Goal: Task Accomplishment & Management: Manage account settings

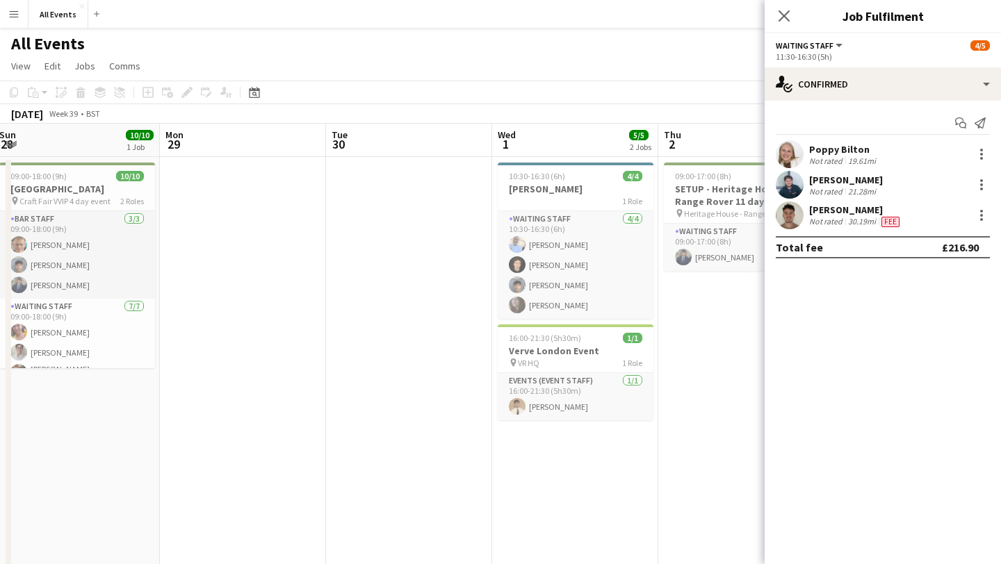
scroll to position [0, 425]
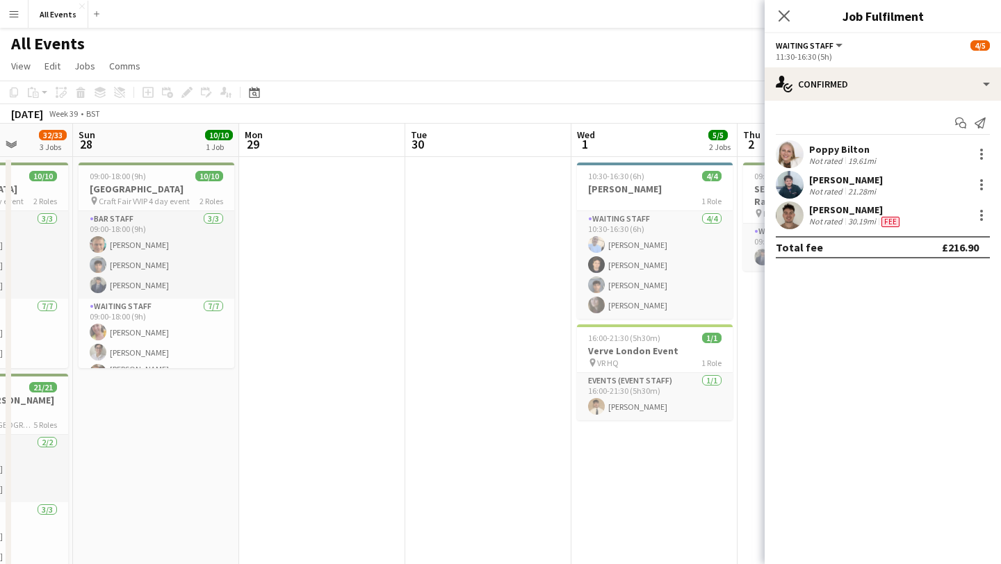
click at [15, 18] on app-icon "Menu" at bounding box center [13, 13] width 11 height 11
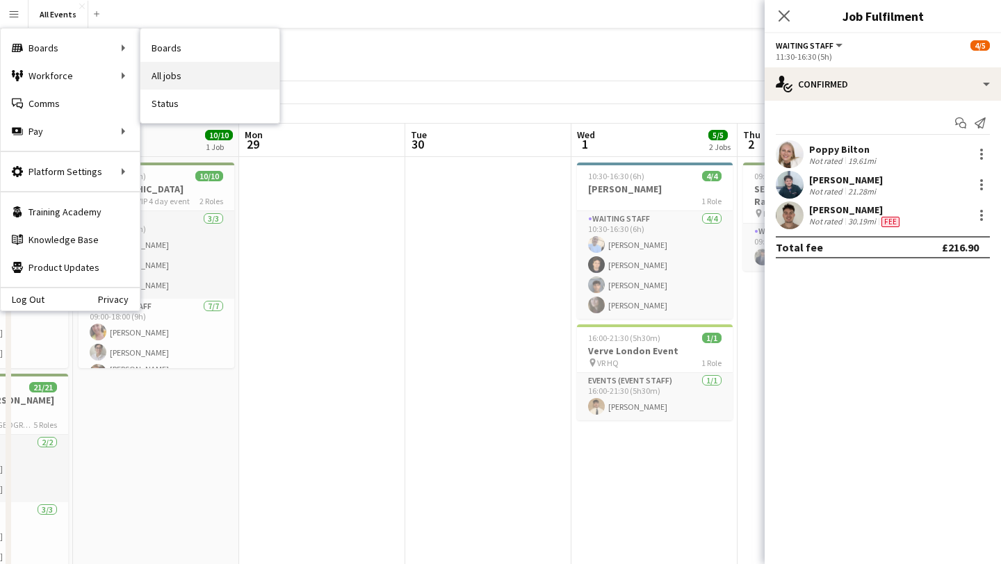
click at [171, 78] on link "All jobs" at bounding box center [209, 76] width 139 height 28
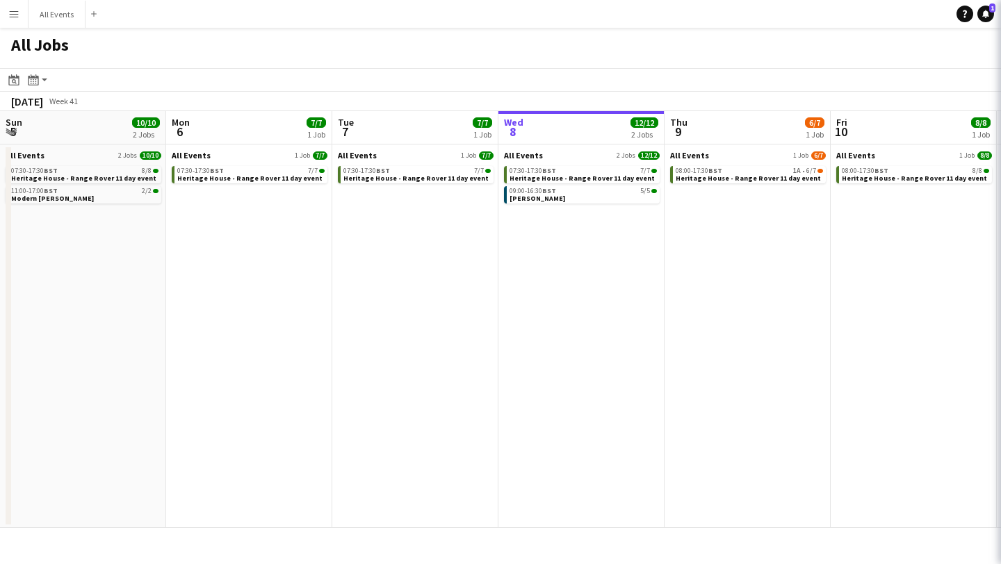
scroll to position [0, 332]
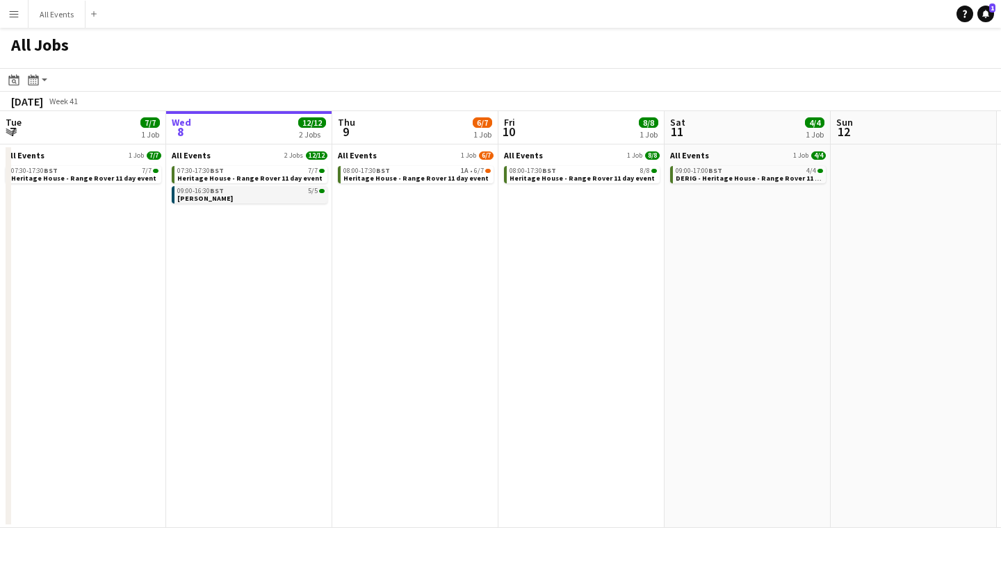
click at [217, 203] on app-brief-job-card "09:00-16:30 BST 5/5 [PERSON_NAME]" at bounding box center [250, 194] width 156 height 17
click at [234, 200] on link "09:00-16:30 BST 5/5 [PERSON_NAME]" at bounding box center [250, 194] width 147 height 16
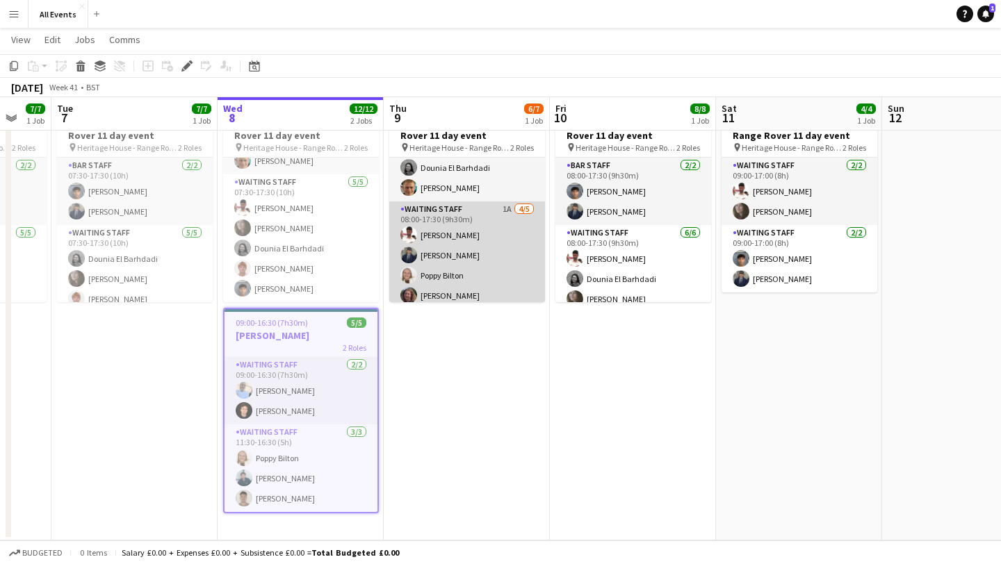
scroll to position [51, 0]
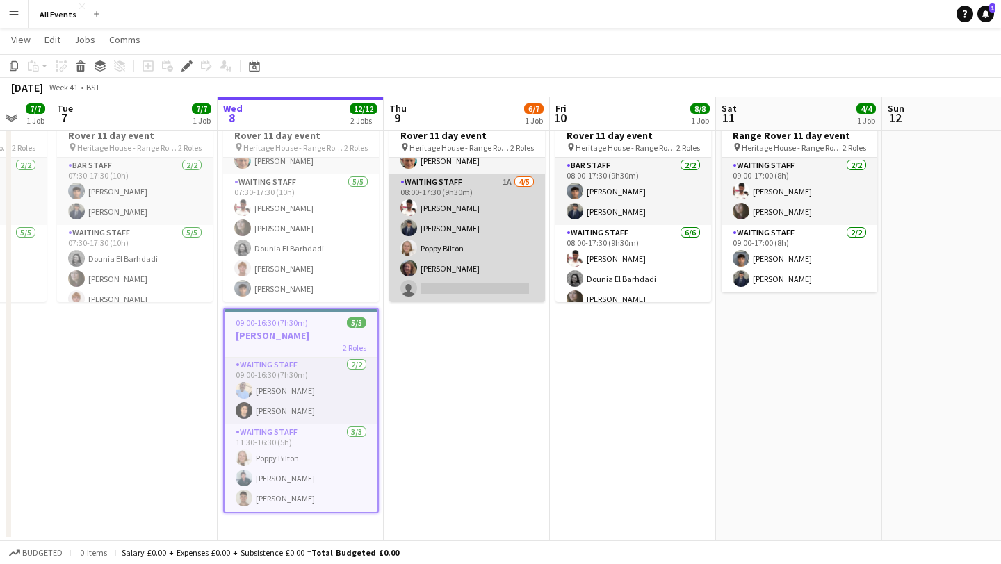
click at [466, 293] on app-card-role "Waiting Staff 1A 4/5 08:00-17:30 (9h30m) Ahmed Al-Khayat Charlie Hill Poppy Bil…" at bounding box center [467, 238] width 156 height 128
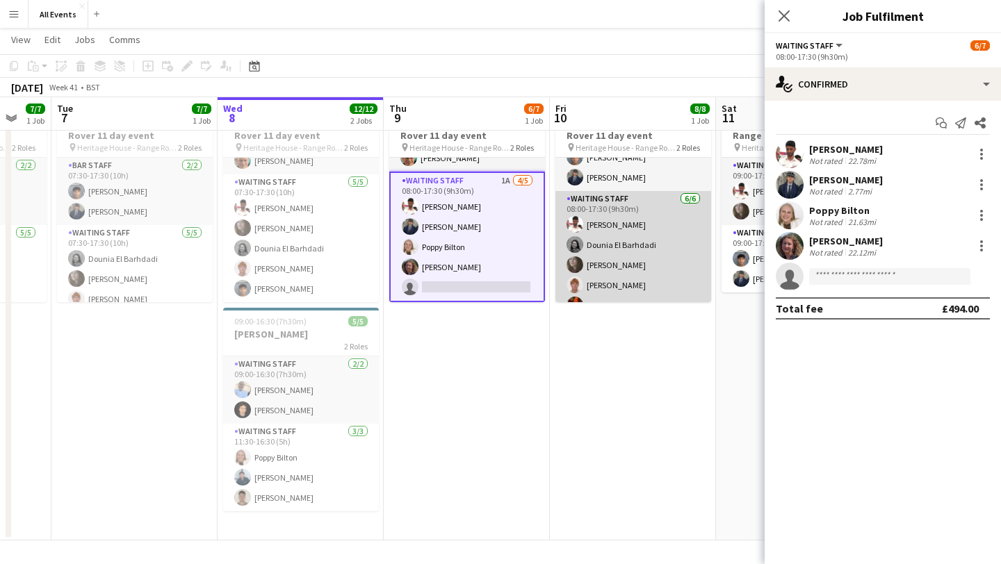
scroll to position [0, 0]
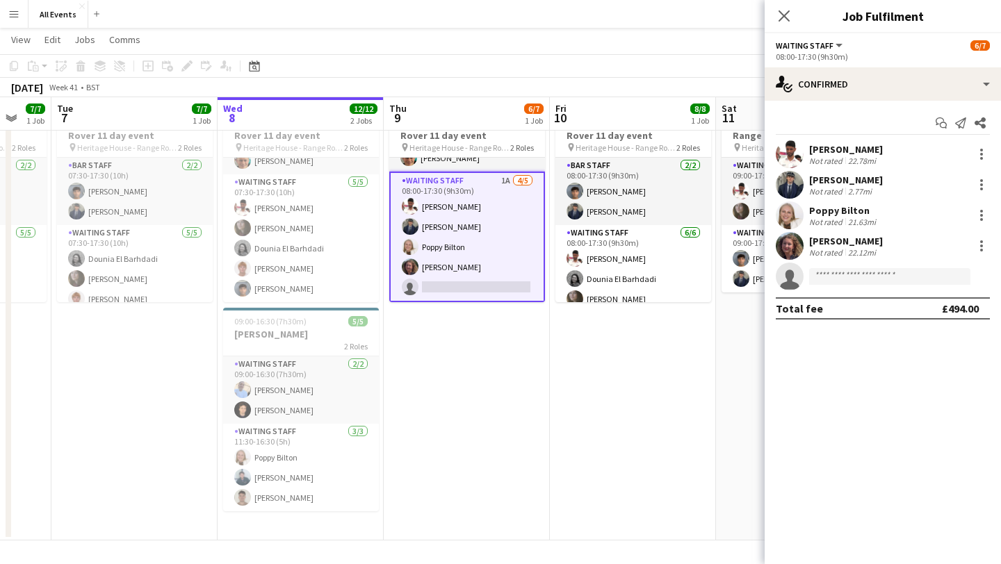
click at [452, 284] on app-card-role "Waiting Staff 1A 4/5 08:00-17:30 (9h30m) Ahmed Al-Khayat Charlie Hill Poppy Bil…" at bounding box center [467, 237] width 156 height 131
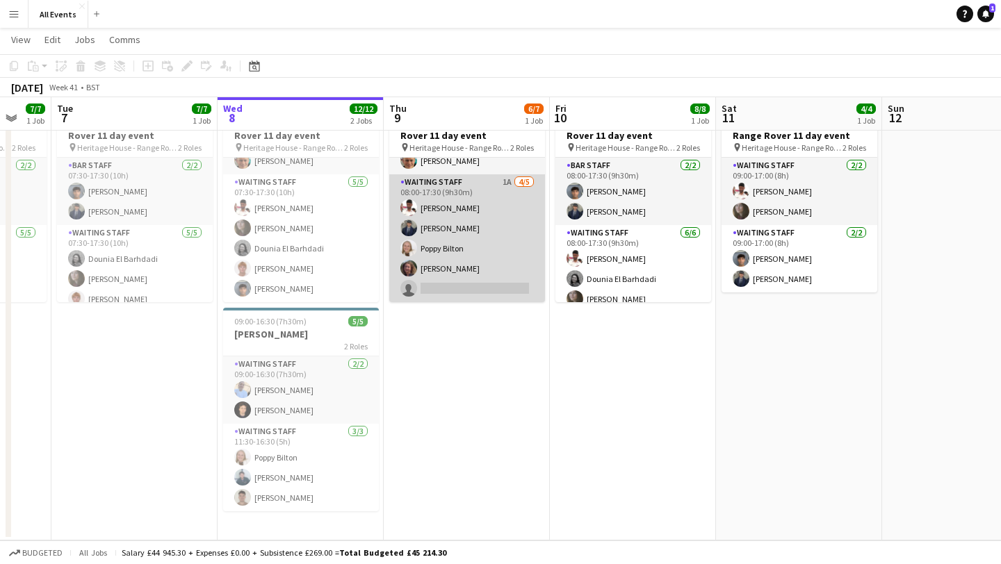
scroll to position [51, 0]
click at [507, 288] on app-card-role "Waiting Staff 1A 4/5 08:00-17:30 (9h30m) Ahmed Al-Khayat Charlie Hill Poppy Bil…" at bounding box center [467, 238] width 156 height 128
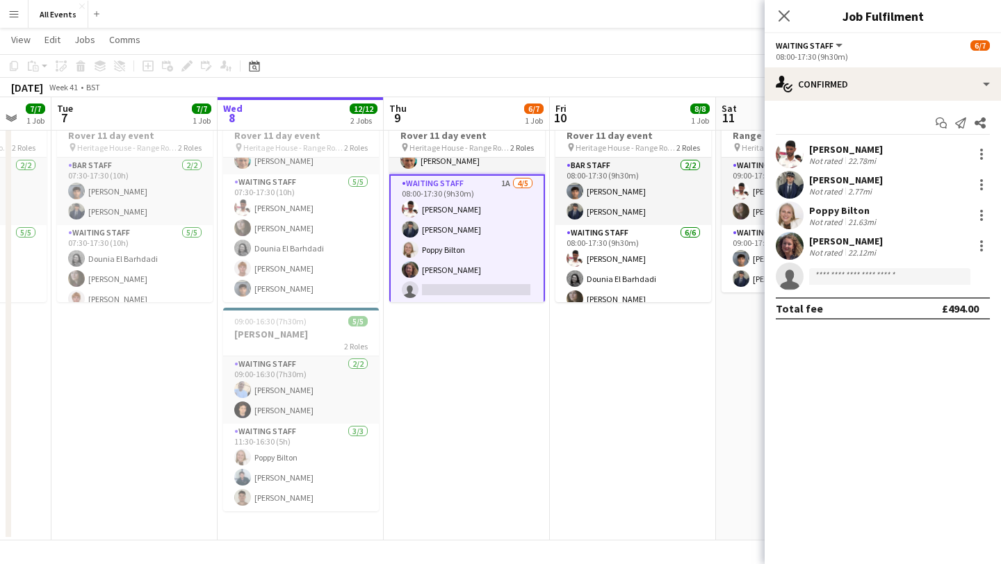
scroll to position [54, 0]
click at [850, 279] on input at bounding box center [889, 276] width 161 height 17
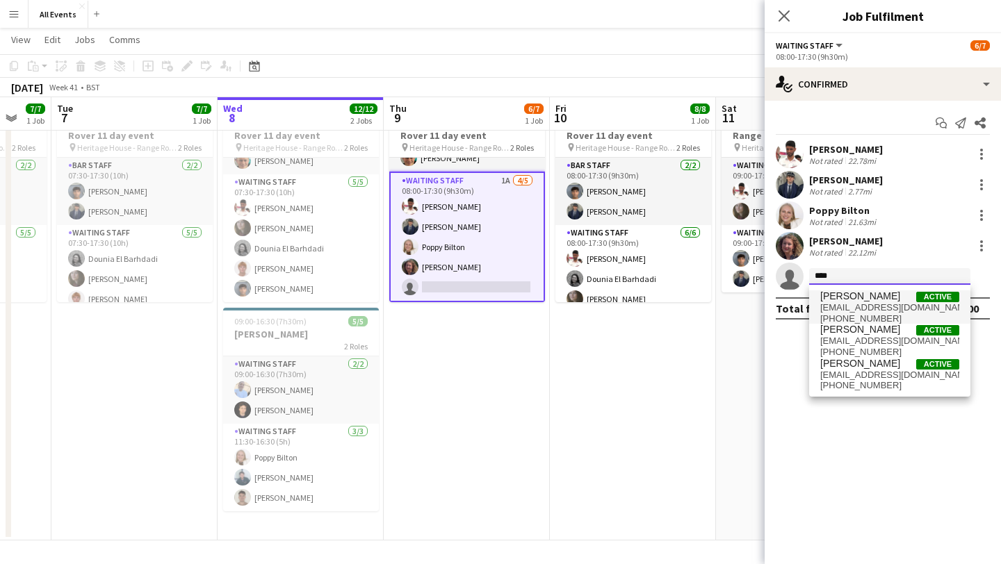
type input "****"
click at [877, 306] on span "joshchapman365@icloud.com" at bounding box center [889, 307] width 139 height 11
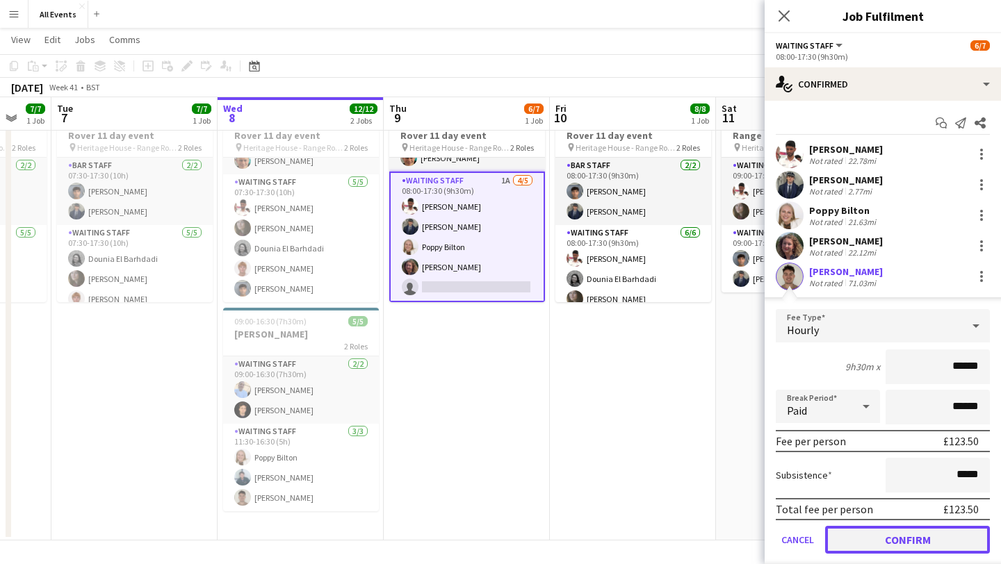
click at [891, 541] on button "Confirm" at bounding box center [907, 540] width 165 height 28
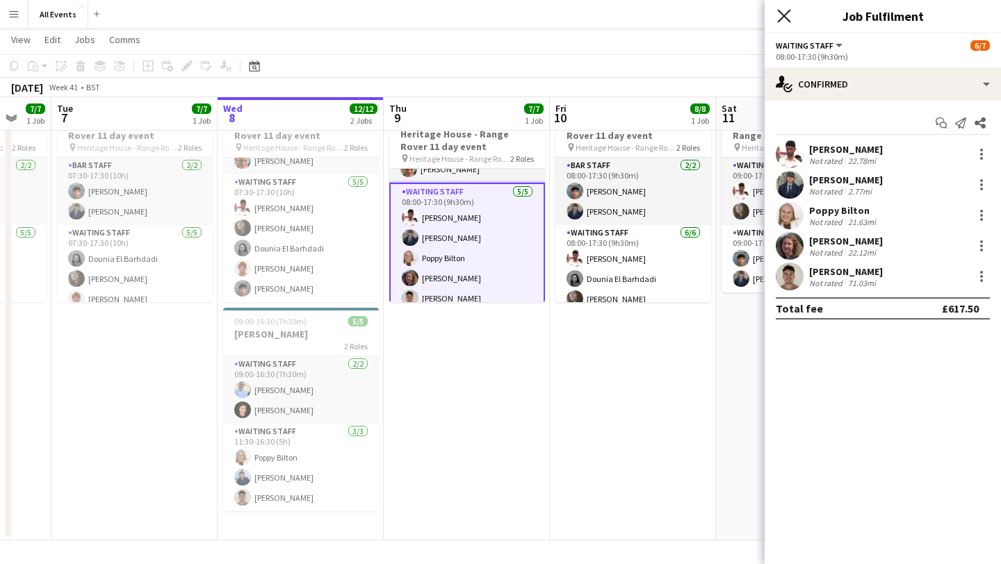
click at [786, 16] on icon "Close pop-in" at bounding box center [783, 15] width 13 height 13
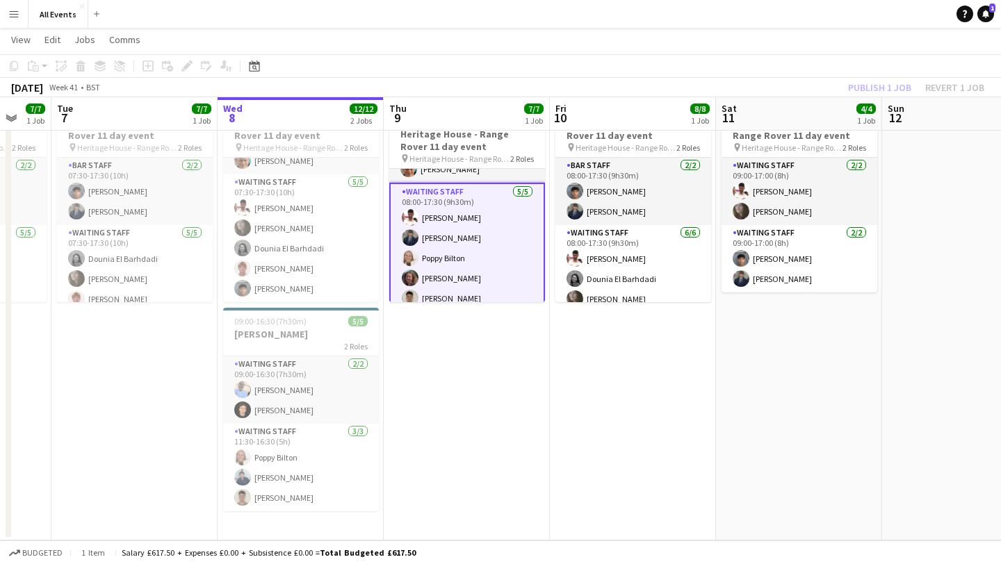
click at [870, 86] on div "Publish 1 job Revert 1 job" at bounding box center [916, 88] width 170 height 18
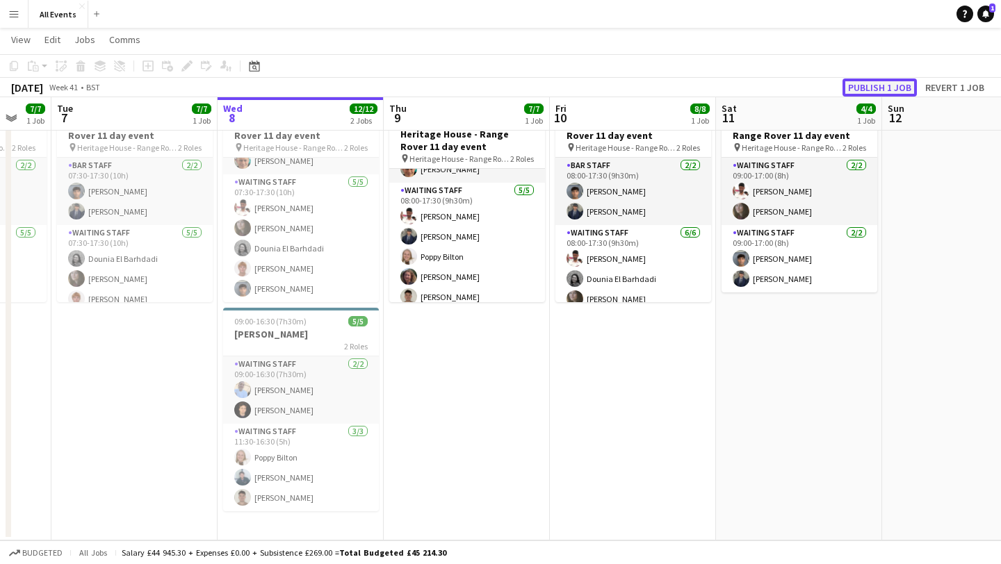
click at [870, 86] on button "Publish 1 job" at bounding box center [880, 88] width 74 height 18
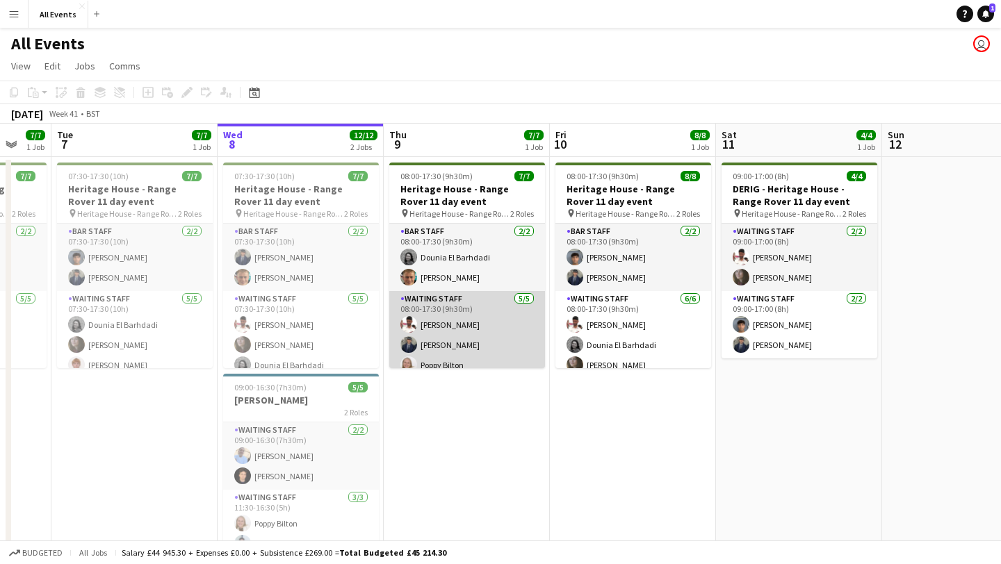
scroll to position [51, 0]
